Goal: Information Seeking & Learning: Understand process/instructions

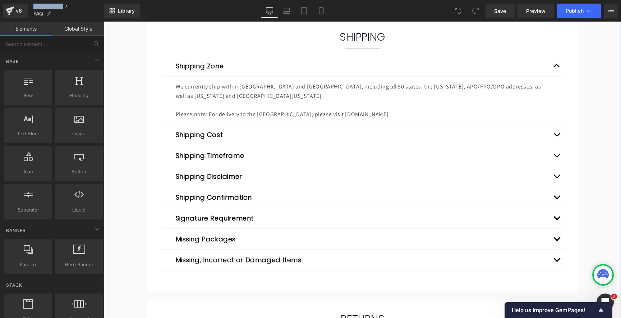
scroll to position [514, 0]
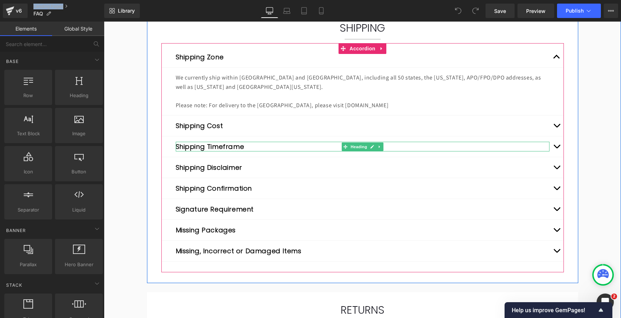
click at [277, 147] on h4 "Shipping Timeframe" at bounding box center [363, 147] width 374 height 10
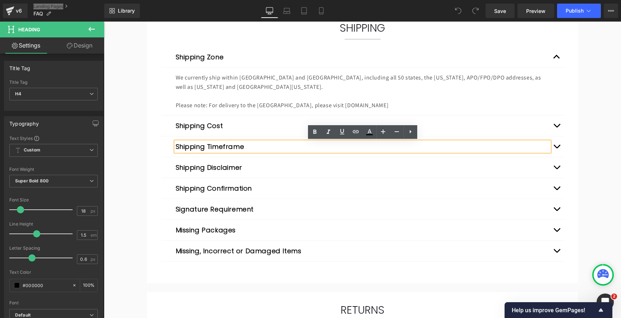
click at [296, 138] on div "Shipping Timeframe Heading" at bounding box center [362, 146] width 402 height 21
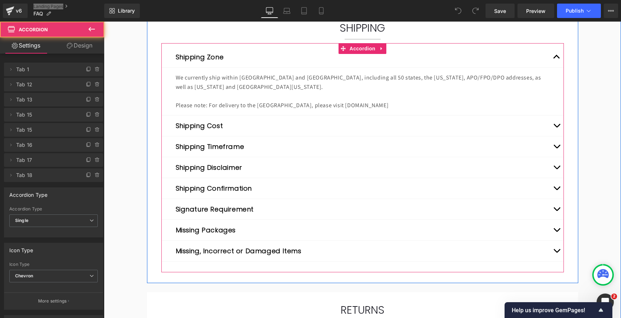
click at [555, 147] on button "button" at bounding box center [556, 146] width 14 height 20
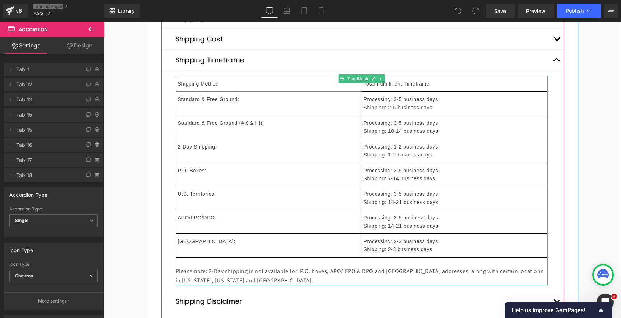
scroll to position [554, 0]
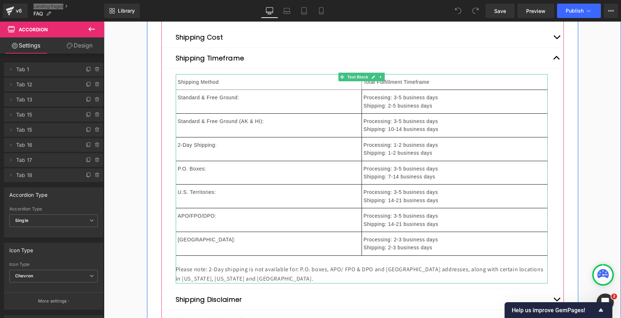
click at [263, 170] on td "P.O. Boxes:" at bounding box center [269, 173] width 186 height 24
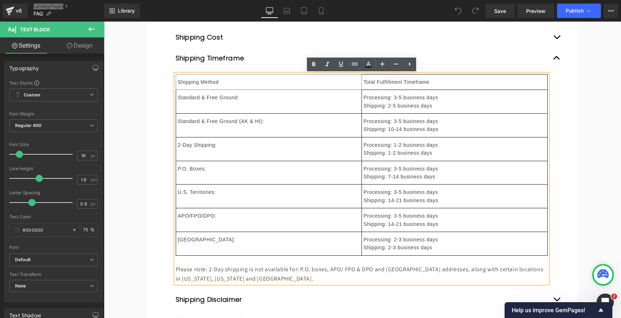
click at [182, 82] on th "Shipping Method" at bounding box center [269, 81] width 186 height 15
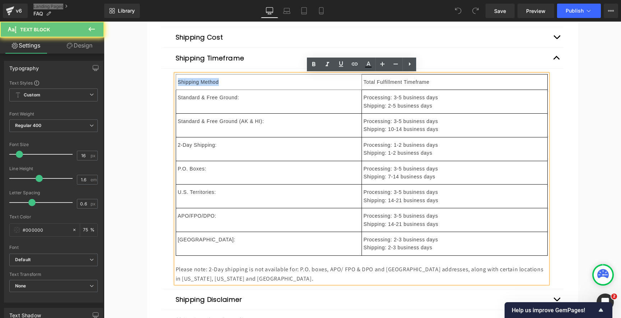
drag, startPoint x: 182, startPoint y: 82, endPoint x: 201, endPoint y: 82, distance: 19.0
click at [201, 82] on th "Shipping Method" at bounding box center [269, 81] width 186 height 15
copy th "Shipping Method"
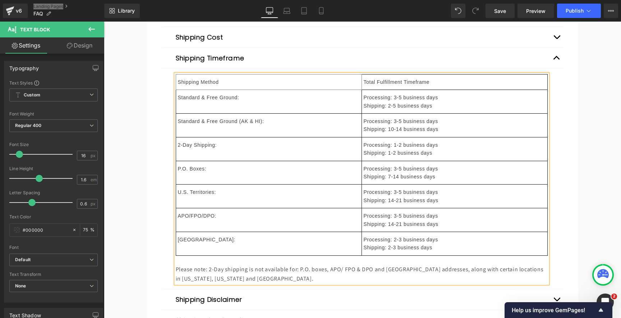
click at [394, 79] on th "Total Fulfillment Timeframe" at bounding box center [455, 81] width 186 height 15
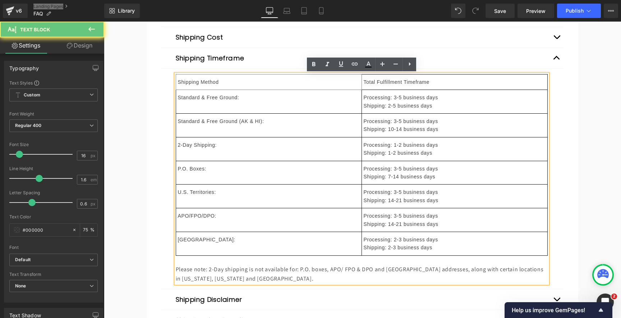
click at [370, 82] on th "Total Fulfillment Timeframe" at bounding box center [455, 81] width 186 height 15
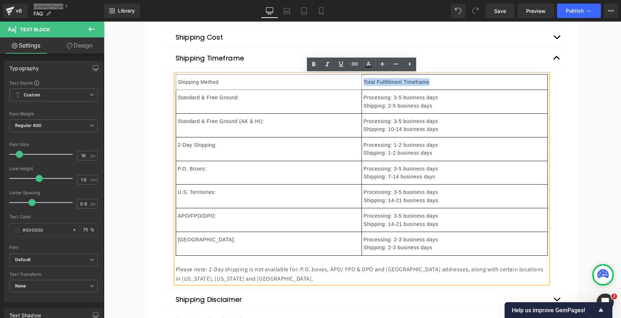
drag, startPoint x: 370, startPoint y: 82, endPoint x: 413, endPoint y: 82, distance: 42.8
click at [413, 82] on th "Total Fulfillment Timeframe" at bounding box center [455, 81] width 186 height 15
copy th "Total Fulfillment Timeframe"
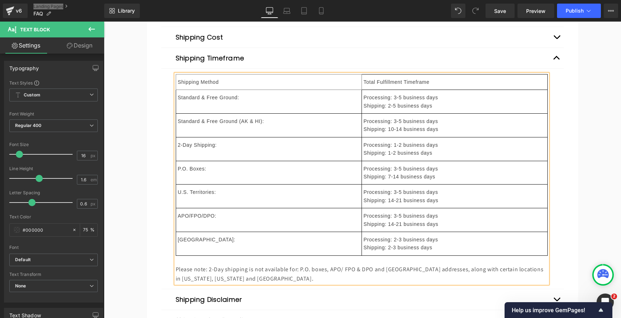
click at [233, 122] on td "Standard & Free Ground (AK & HI):" at bounding box center [269, 126] width 186 height 24
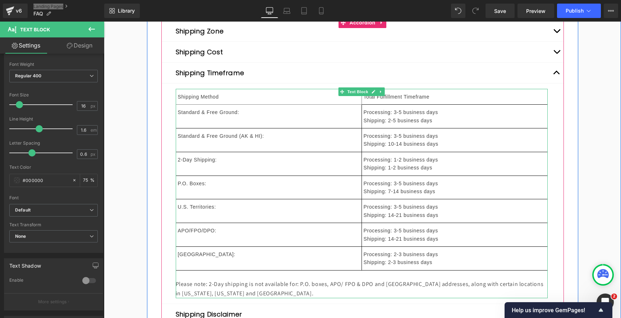
scroll to position [510, 0]
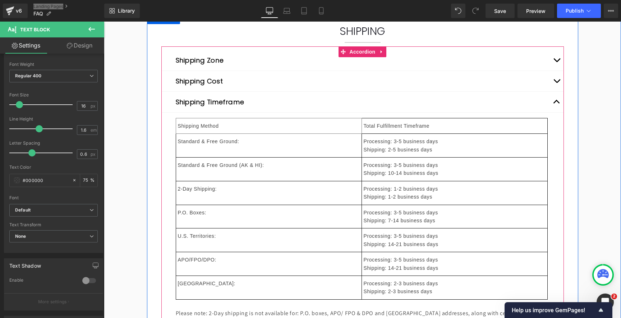
click at [371, 126] on th "Total Fulfillment Timeframe" at bounding box center [455, 125] width 186 height 15
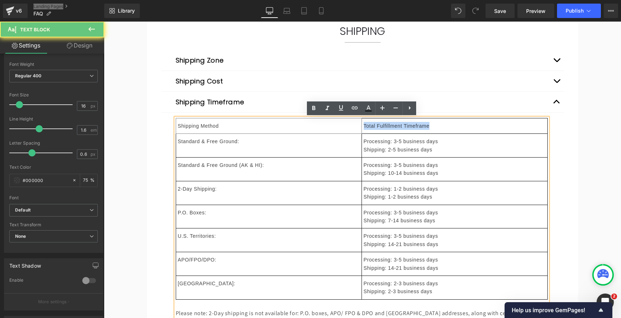
drag, startPoint x: 371, startPoint y: 126, endPoint x: 417, endPoint y: 128, distance: 46.0
click at [417, 128] on th "Total Fulfillment Timeframe" at bounding box center [455, 125] width 186 height 15
copy th "Total Fulfillment Timeframe"
